Goal: Answer question/provide support: Share knowledge or assist other users

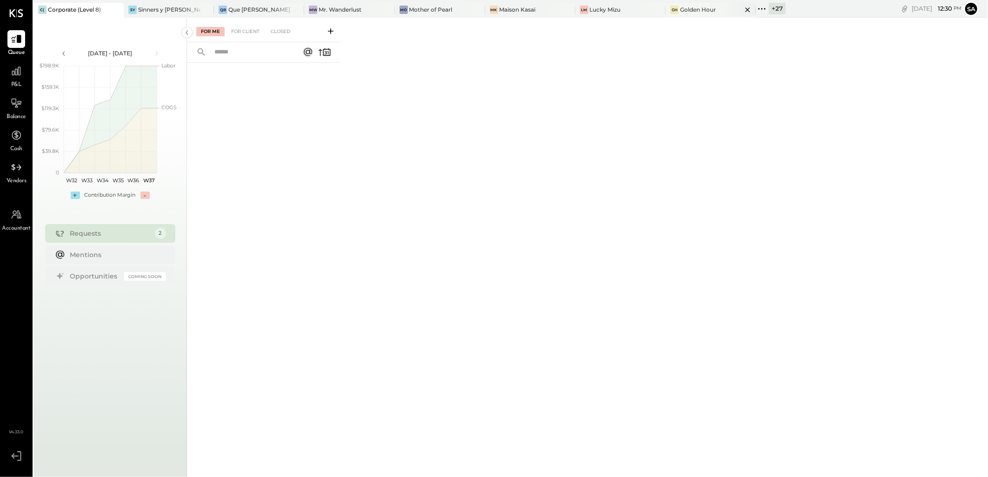
click at [742, 10] on icon at bounding box center [748, 9] width 12 height 11
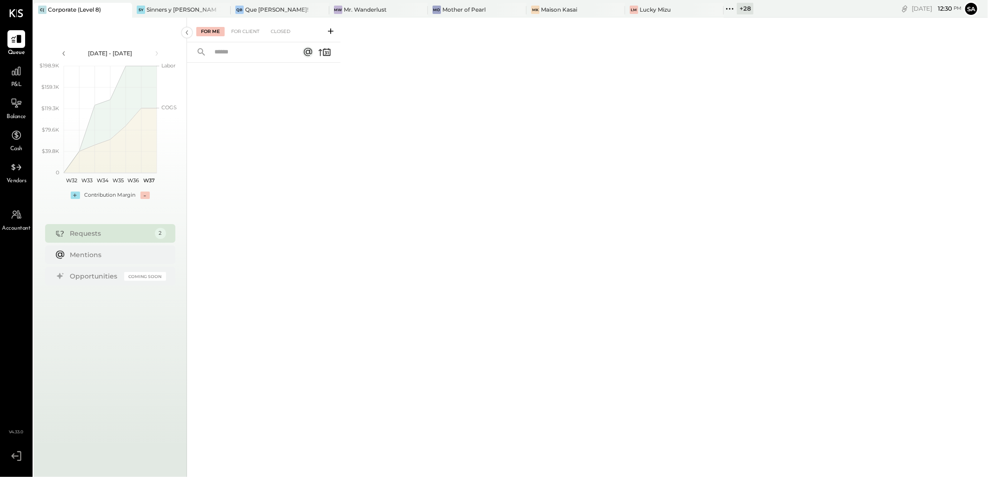
click at [121, 8] on icon at bounding box center [124, 9] width 12 height 11
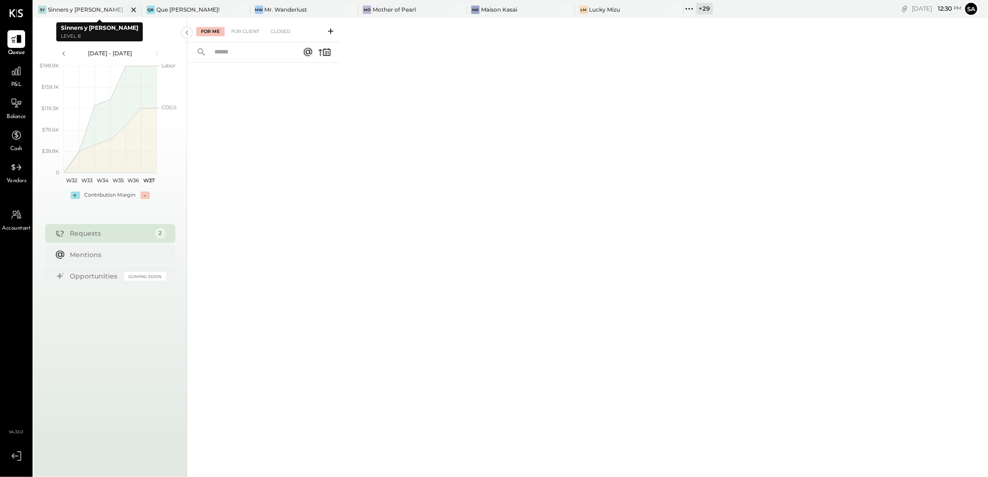
click at [128, 9] on icon at bounding box center [134, 9] width 12 height 11
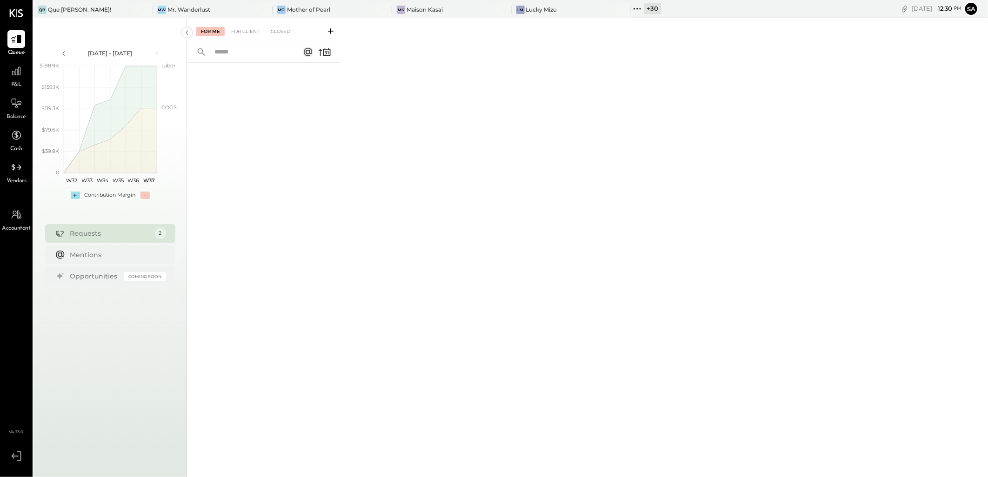
click at [126, 9] on div at bounding box center [136, 9] width 33 height 13
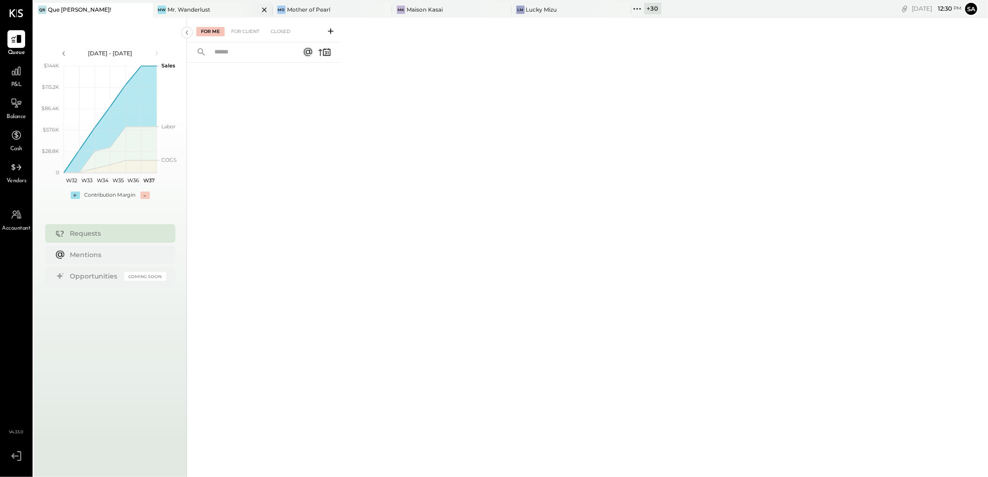
click at [259, 9] on icon at bounding box center [265, 9] width 12 height 11
click at [279, 11] on icon at bounding box center [277, 9] width 12 height 11
click at [274, 8] on icon at bounding box center [277, 9] width 12 height 11
click at [180, 7] on div "+ 34" at bounding box center [180, 9] width 17 height 12
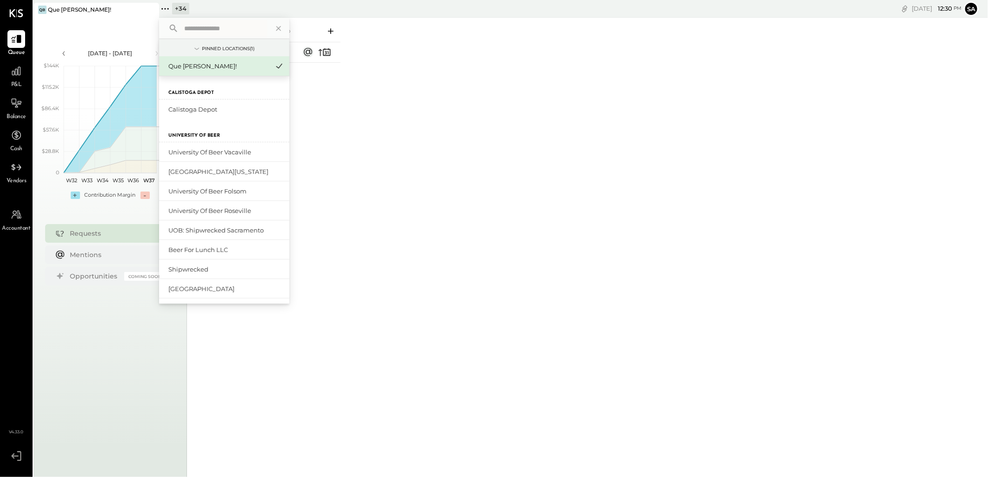
click at [213, 32] on input "text" at bounding box center [223, 28] width 86 height 17
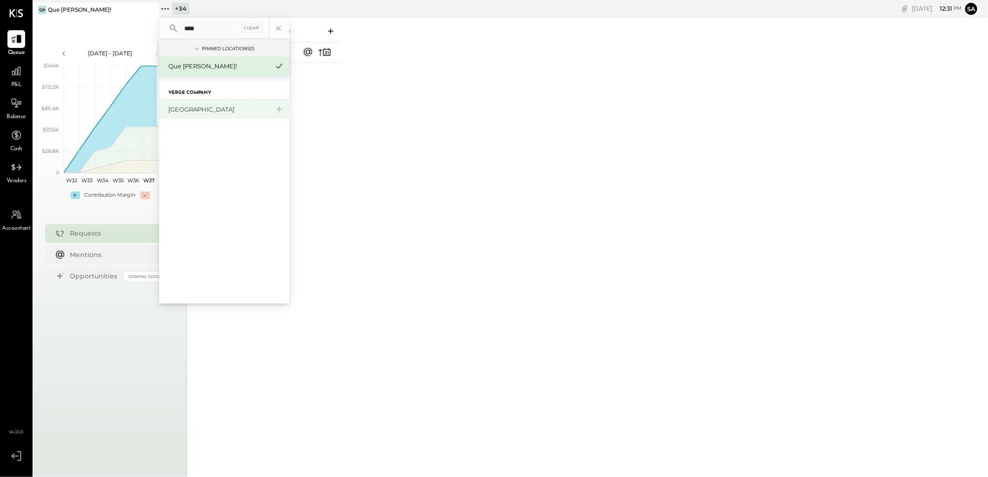
type input "****"
click at [208, 108] on div "[GEOGRAPHIC_DATA]" at bounding box center [218, 109] width 100 height 9
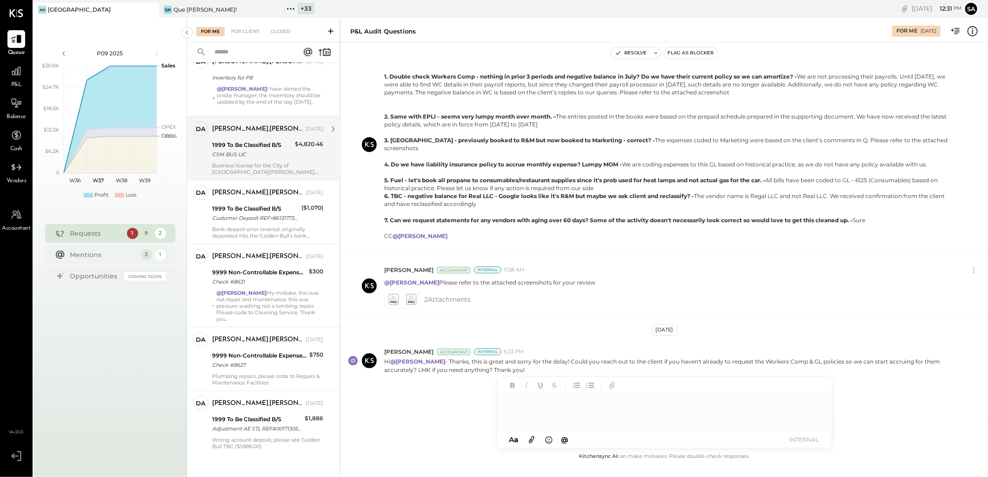
scroll to position [332, 0]
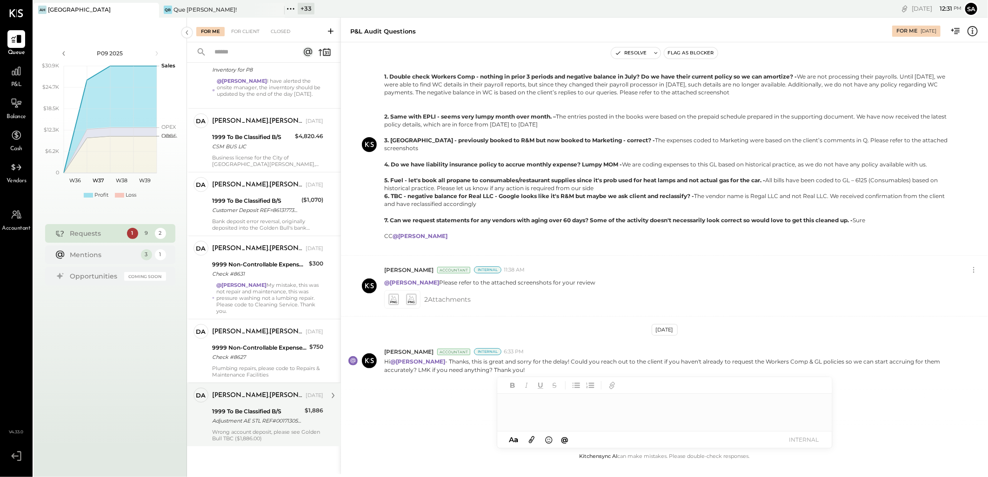
click at [256, 426] on div "1999 To Be Classified B/S Adjustment AE STL REF#0017130560001" at bounding box center [257, 416] width 90 height 20
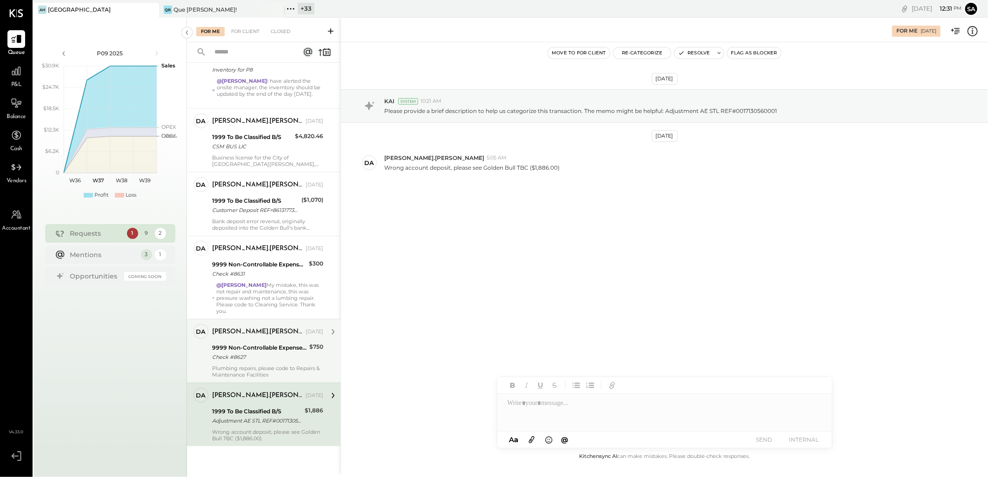
click at [244, 347] on div "9999 Non-Controllable Expenses:Other Income and Expenses:To Be Classified" at bounding box center [259, 347] width 94 height 9
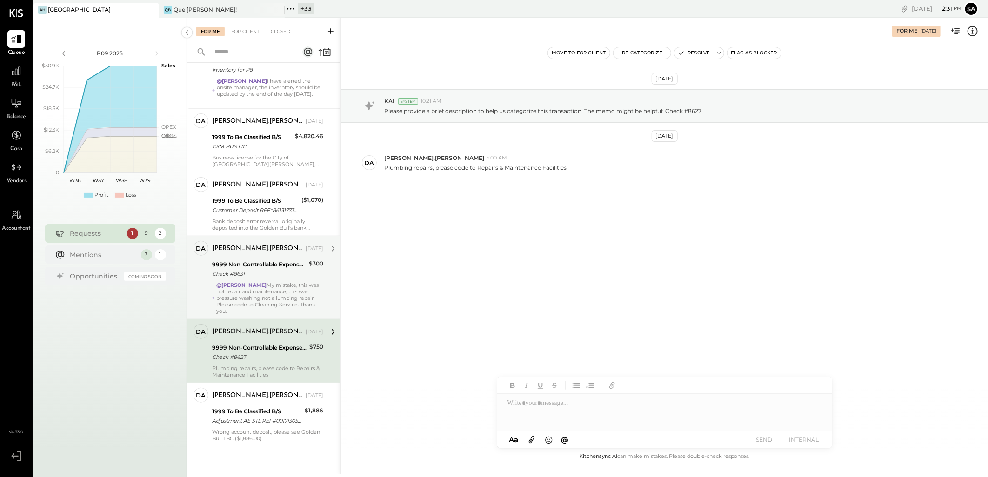
click at [235, 286] on strong "@[PERSON_NAME]" at bounding box center [241, 285] width 50 height 7
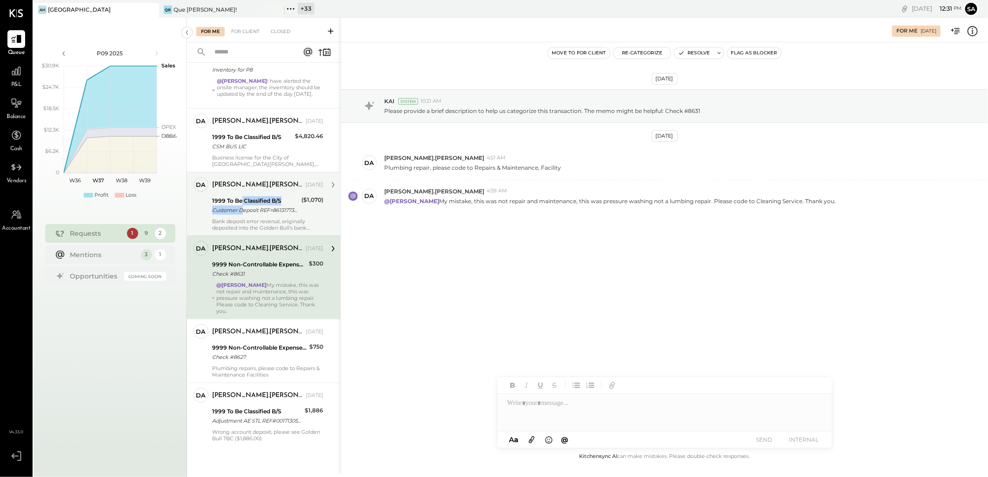
click at [243, 205] on div "1999 To Be Classified B/S Customer Deposit REF=8613177358" at bounding box center [255, 205] width 86 height 20
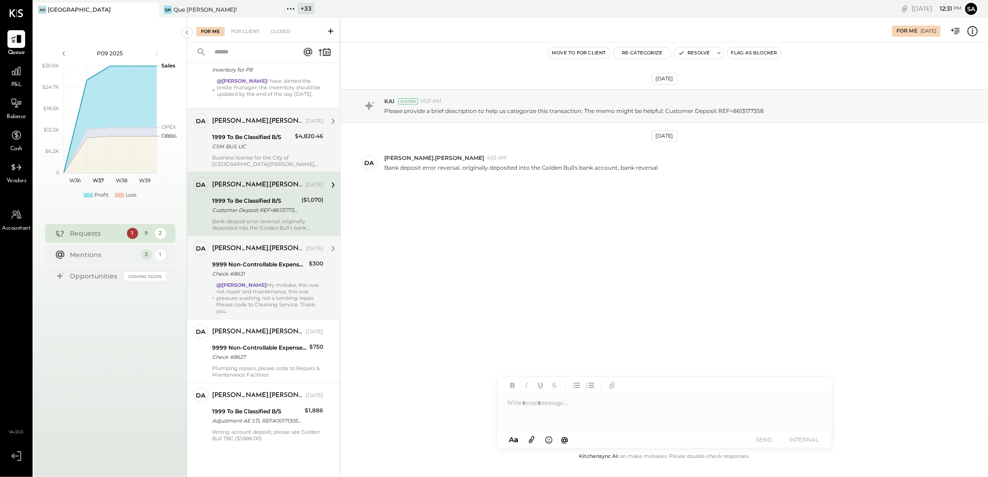
drag, startPoint x: 243, startPoint y: 203, endPoint x: 243, endPoint y: 142, distance: 60.9
click at [243, 153] on div "[PERSON_NAME].[PERSON_NAME] [DATE] 1999 To Be Classified B/S CSM BUS LIC $4,820…" at bounding box center [267, 140] width 111 height 54
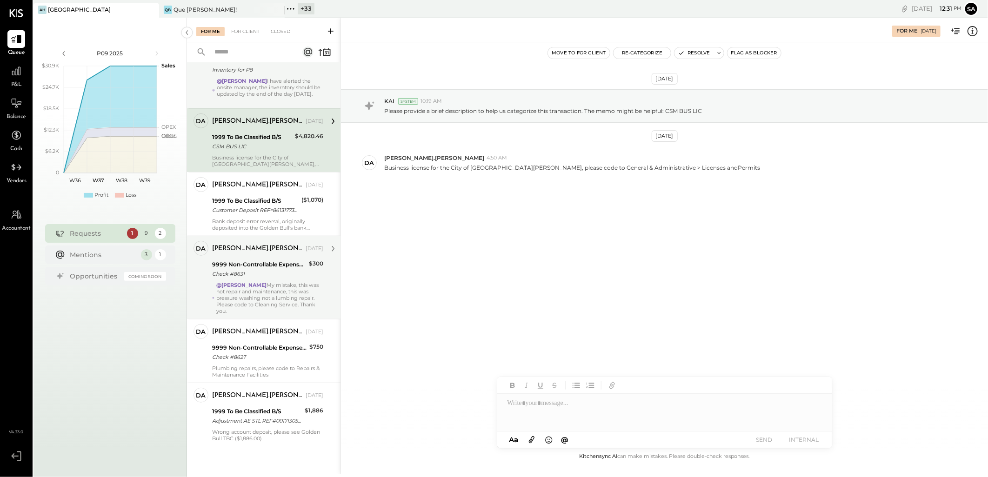
click at [242, 91] on div "@[PERSON_NAME] I have alerted the onsite manager, the inverntory should be upda…" at bounding box center [270, 91] width 106 height 26
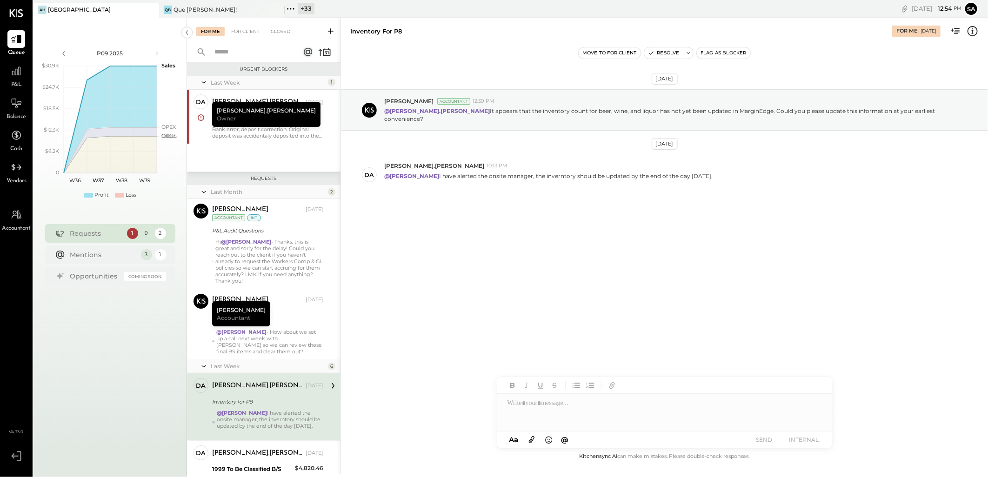
click at [206, 192] on icon at bounding box center [203, 191] width 9 height 23
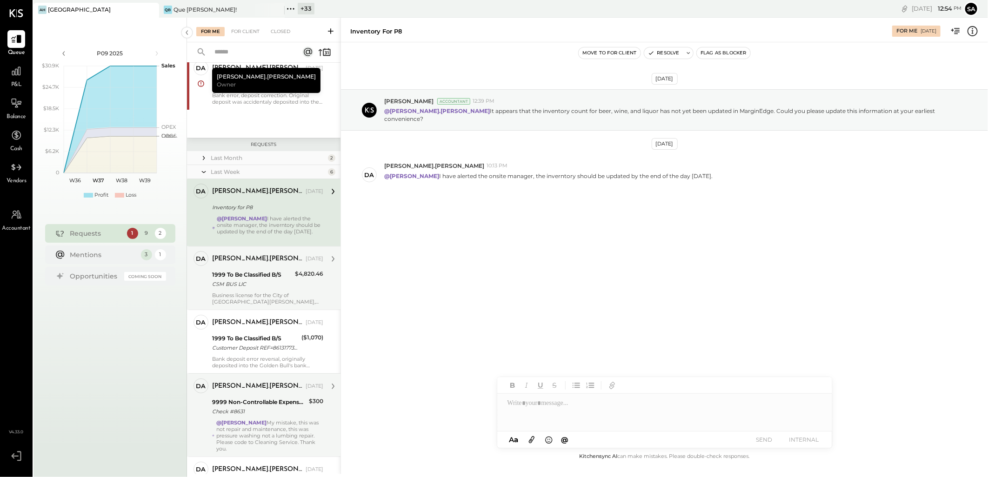
scroll to position [52, 0]
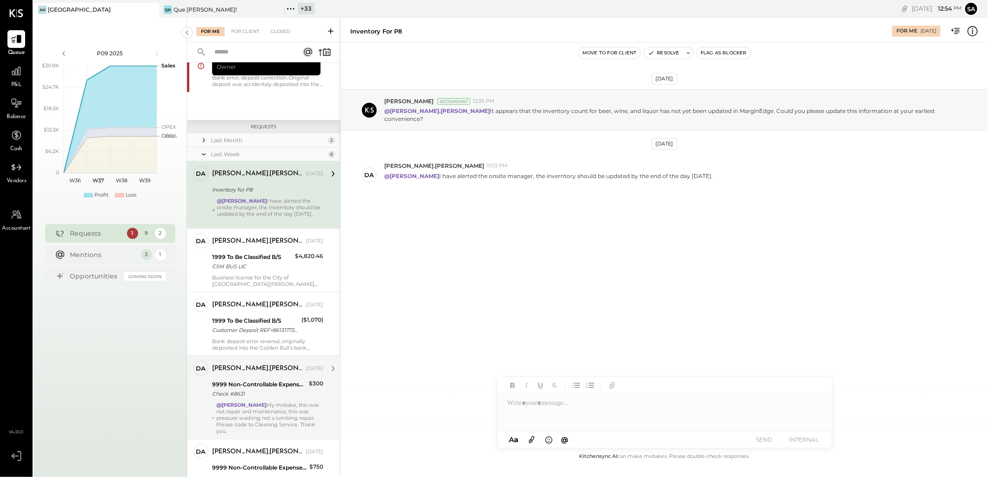
click at [274, 208] on div "@[PERSON_NAME] I have alerted the onsite manager, the inverntory should be upda…" at bounding box center [270, 211] width 106 height 26
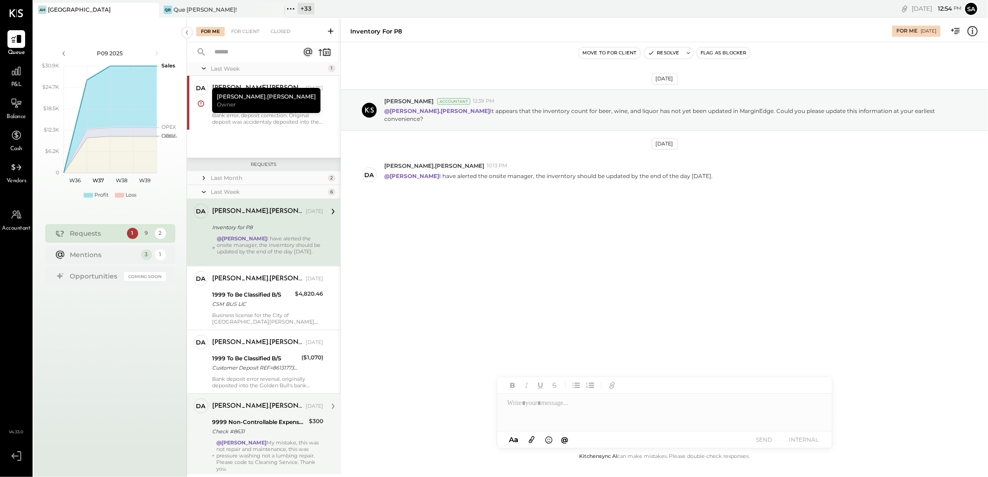
scroll to position [0, 0]
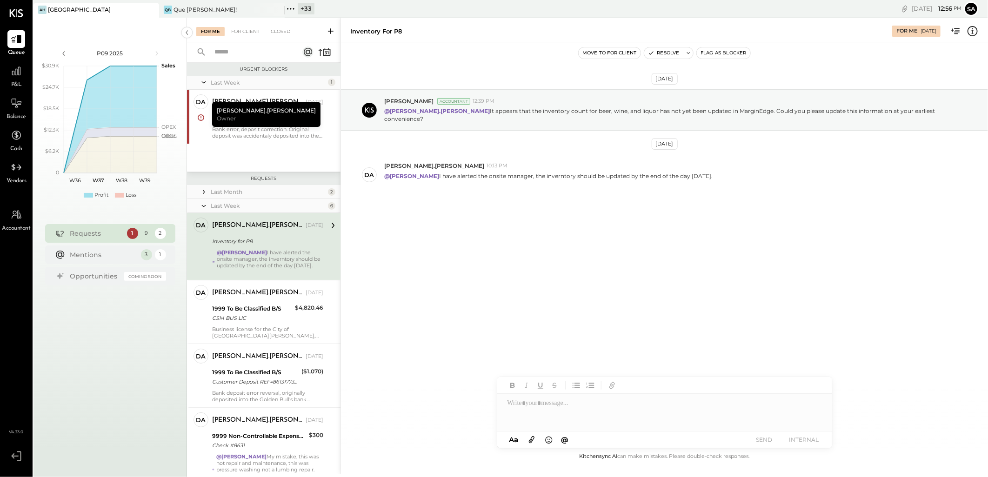
click at [203, 206] on icon at bounding box center [203, 205] width 9 height 23
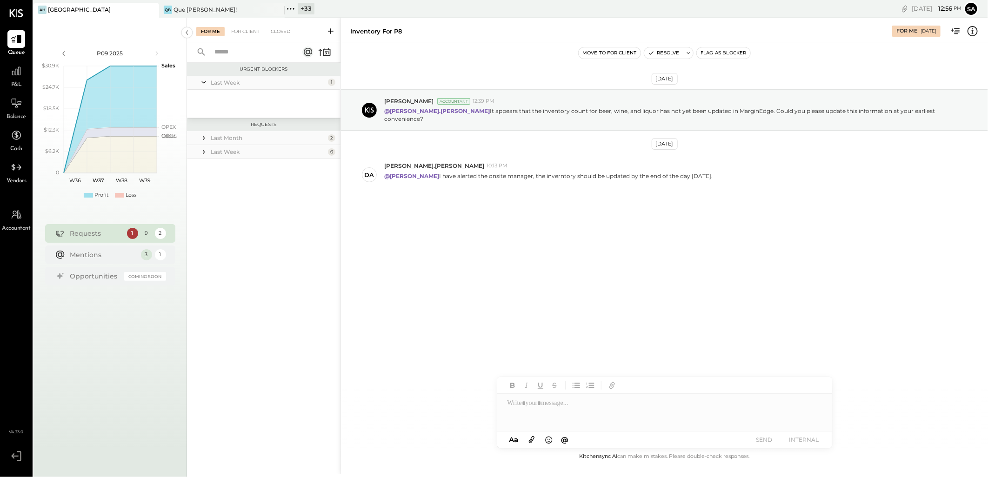
click at [202, 137] on icon at bounding box center [203, 137] width 9 height 9
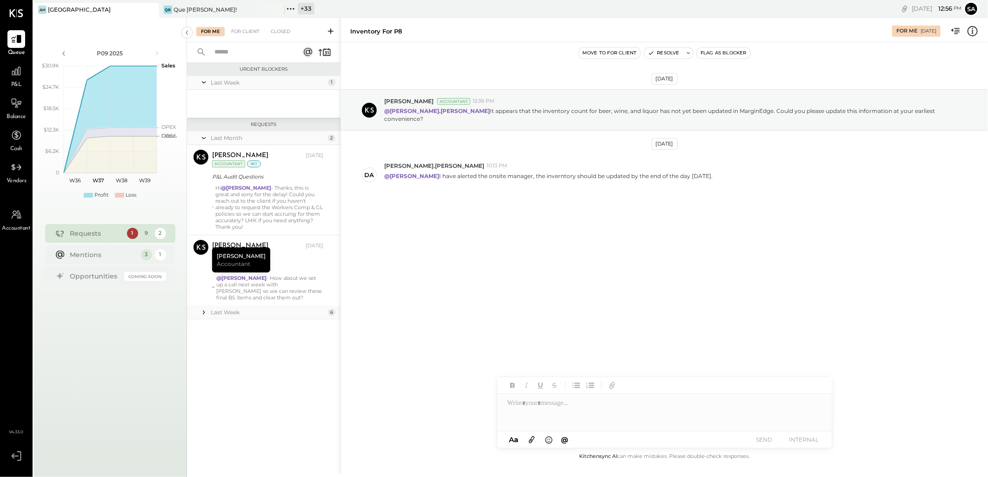
click at [199, 310] on icon at bounding box center [203, 312] width 9 height 9
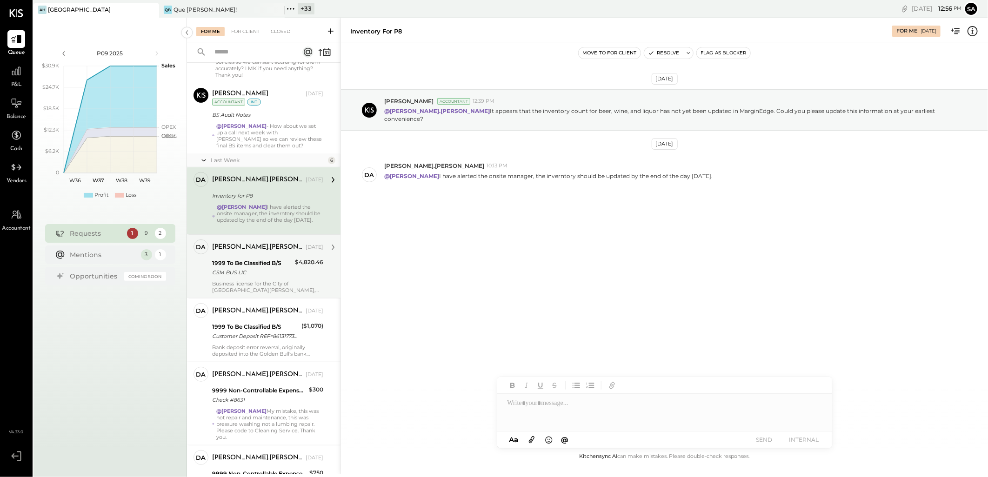
scroll to position [206, 0]
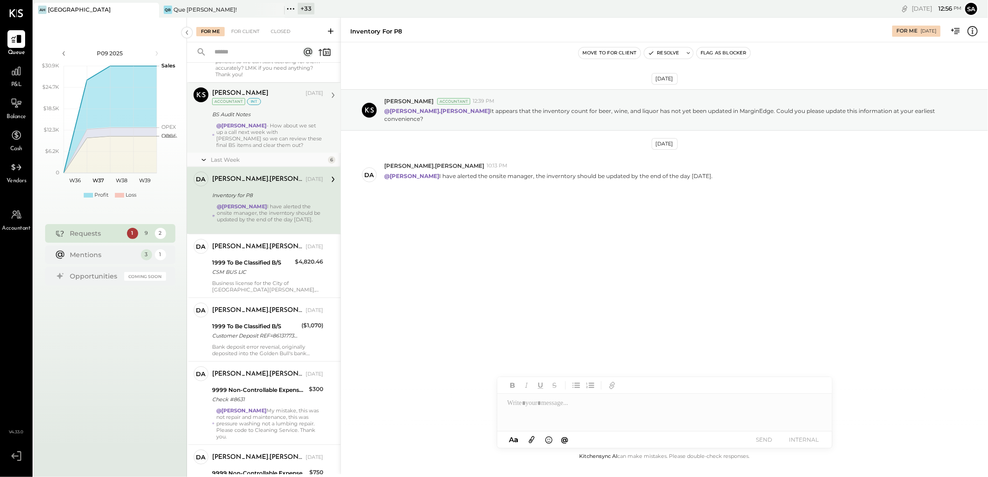
click at [301, 111] on div "BS Audit Notes" at bounding box center [266, 114] width 108 height 9
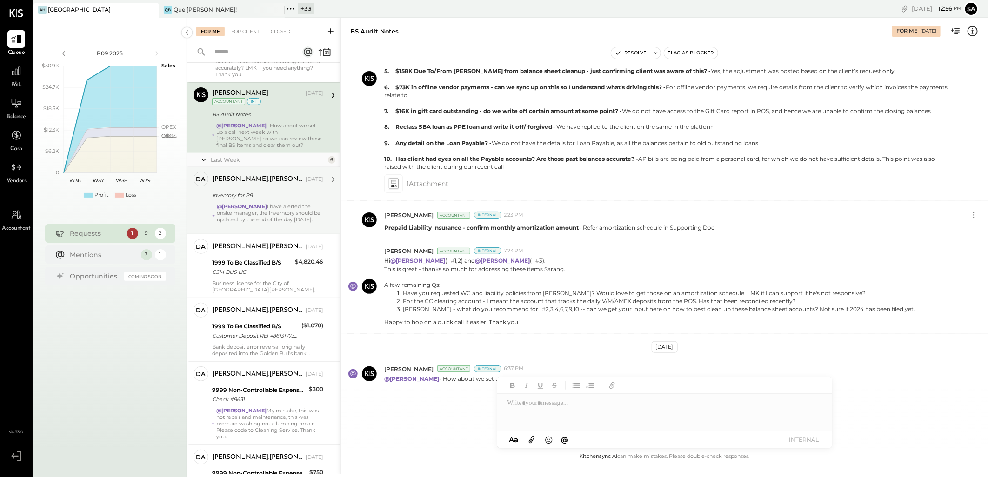
click at [289, 213] on div "@[PERSON_NAME] I have alerted the onsite manager, the inverntory should be upda…" at bounding box center [270, 216] width 106 height 26
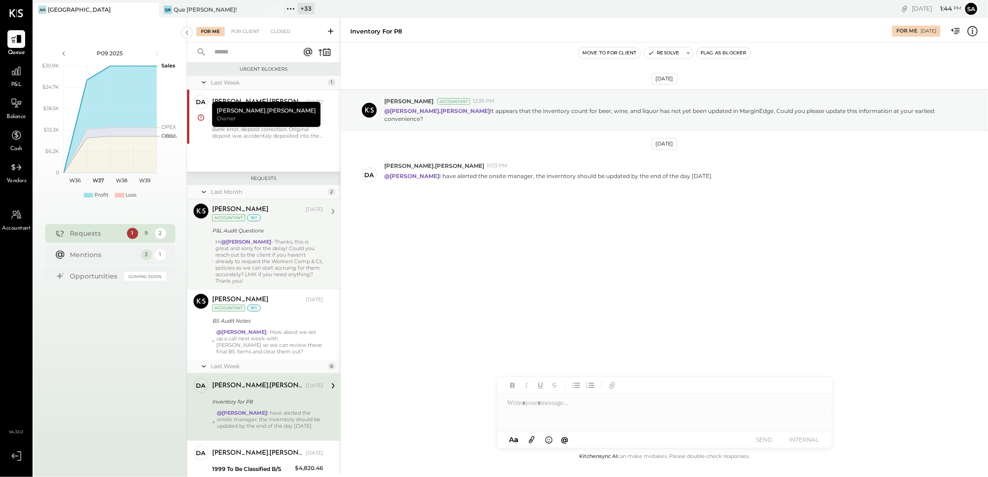
click at [281, 258] on div "Hi @[PERSON_NAME] - Thanks, this is great and sorry for the delay! Could you re…" at bounding box center [269, 262] width 108 height 46
